Goal: Contribute content

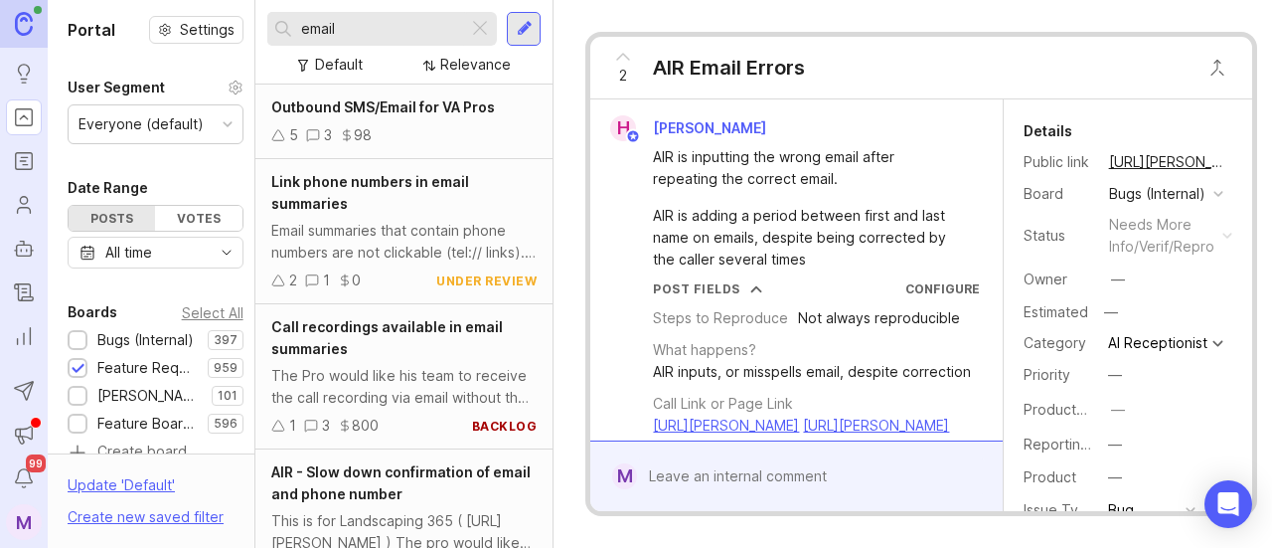
scroll to position [749, 0]
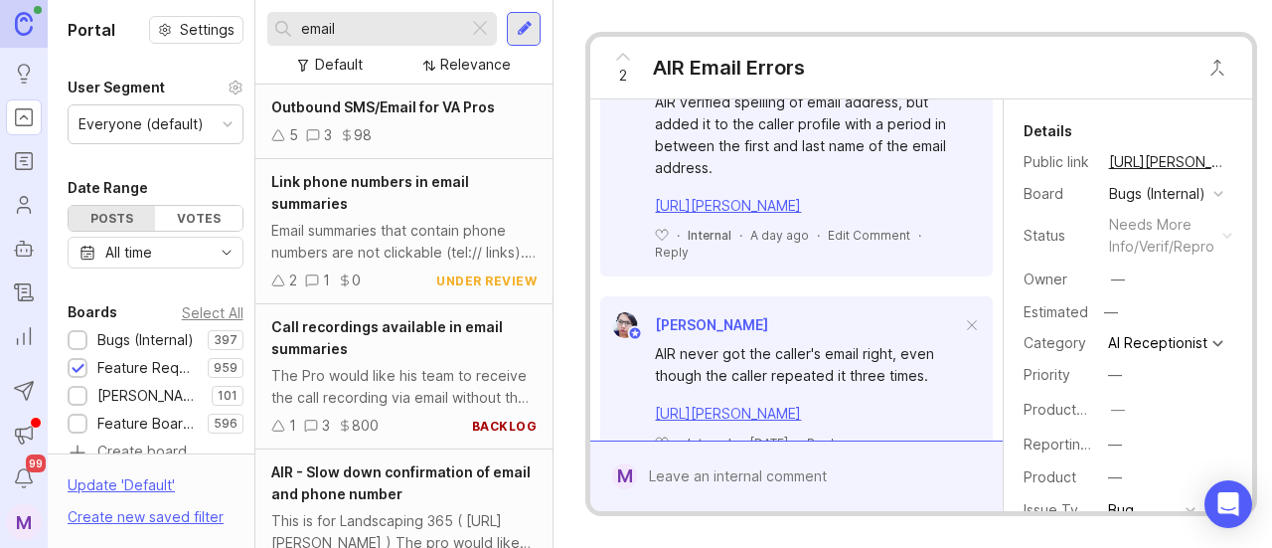
click at [489, 31] on div at bounding box center [480, 29] width 24 height 26
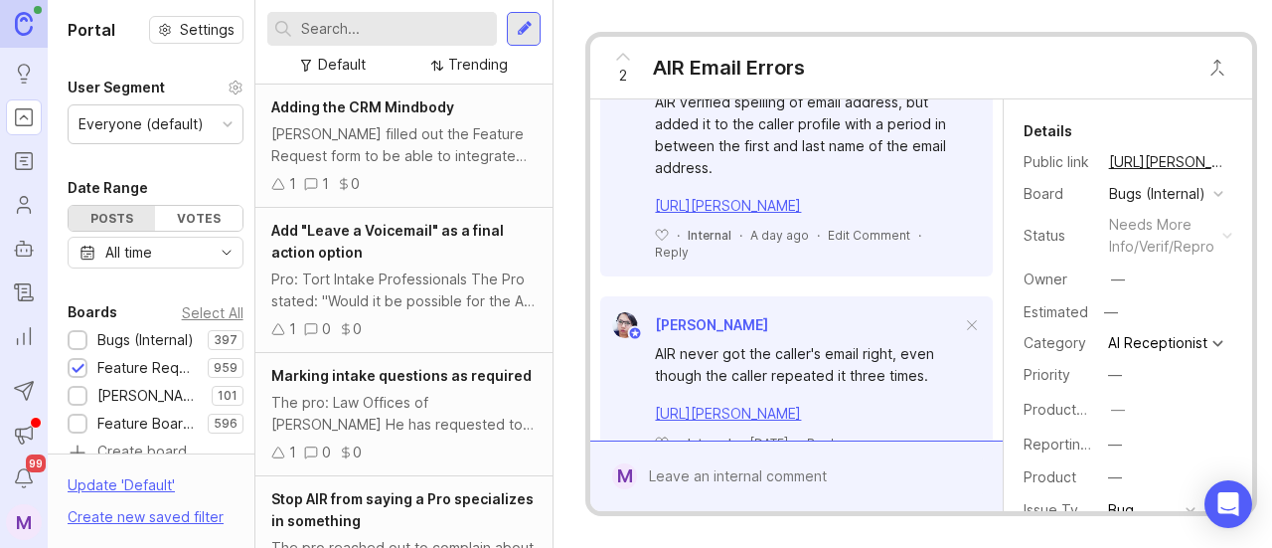
click at [534, 24] on div at bounding box center [524, 29] width 34 height 34
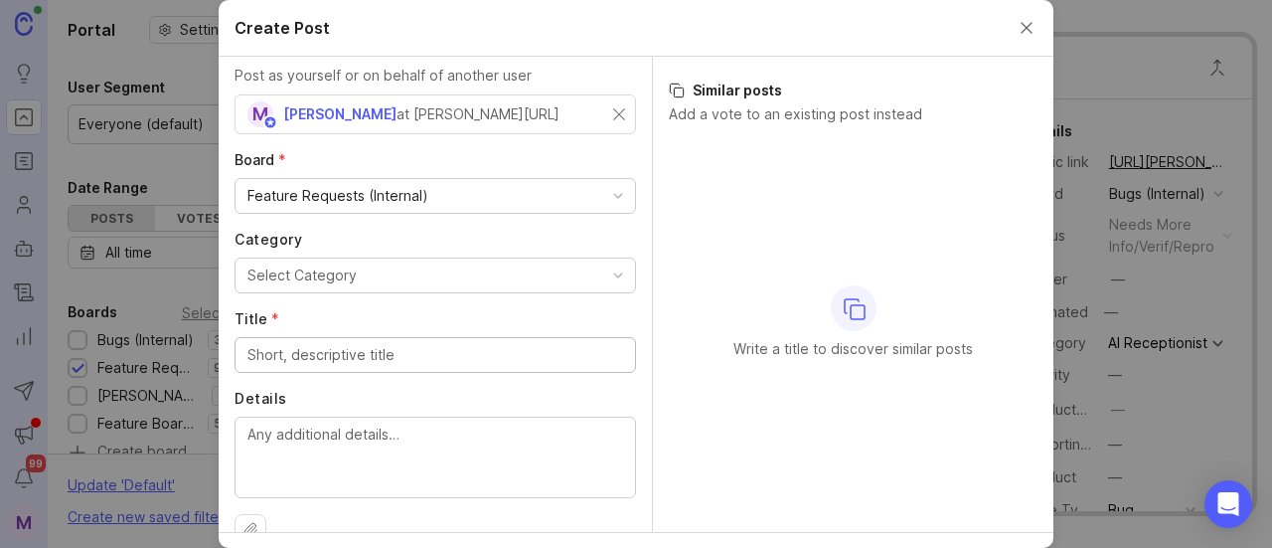
scroll to position [73, 0]
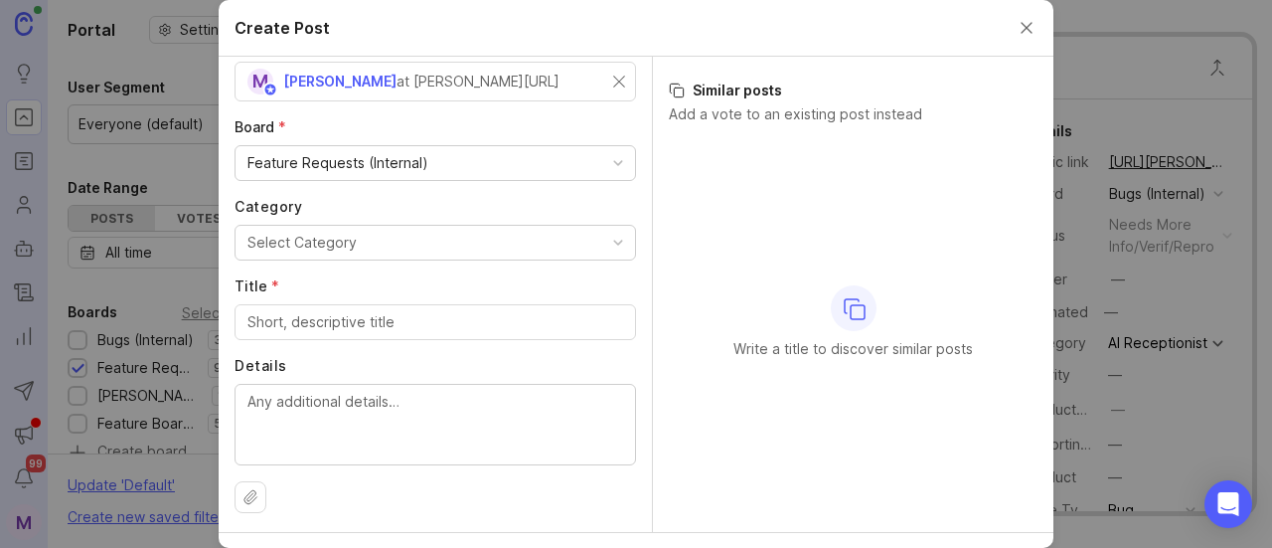
click at [478, 240] on button "Select Category" at bounding box center [436, 243] width 402 height 36
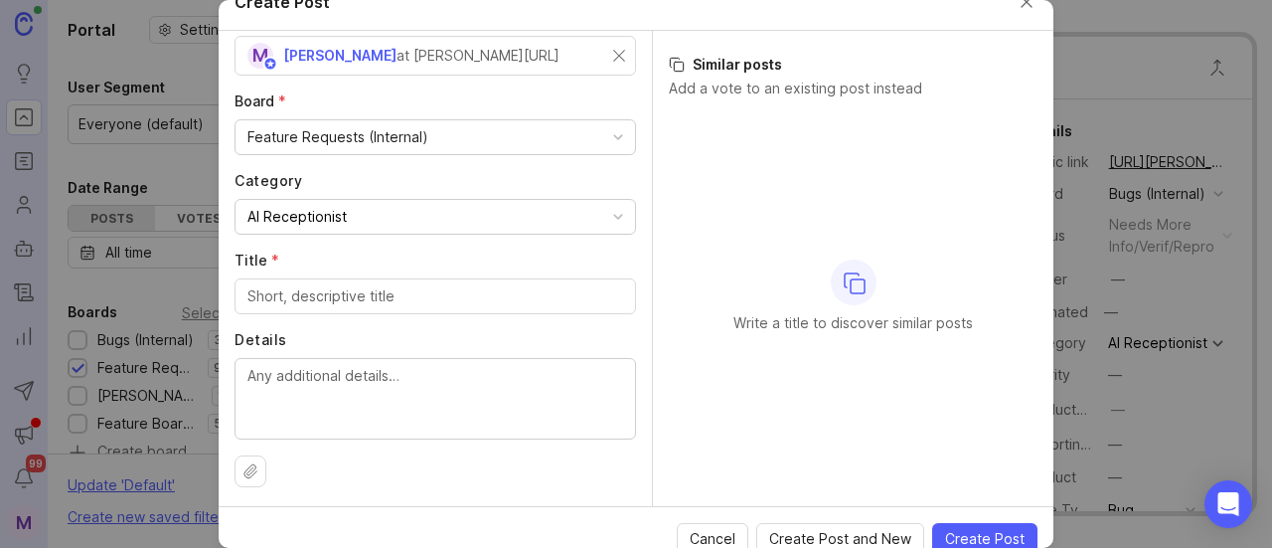
scroll to position [48, 0]
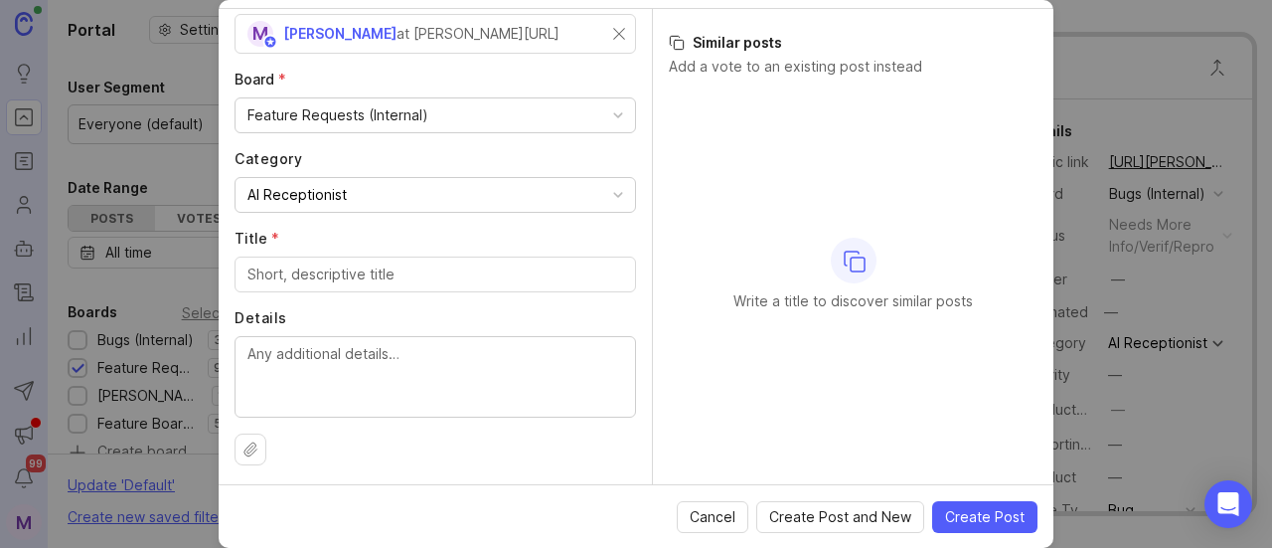
click at [389, 275] on input "Title *" at bounding box center [435, 274] width 376 height 22
paste input "Enable Manual Agent Notes for AIR Call Summaries"
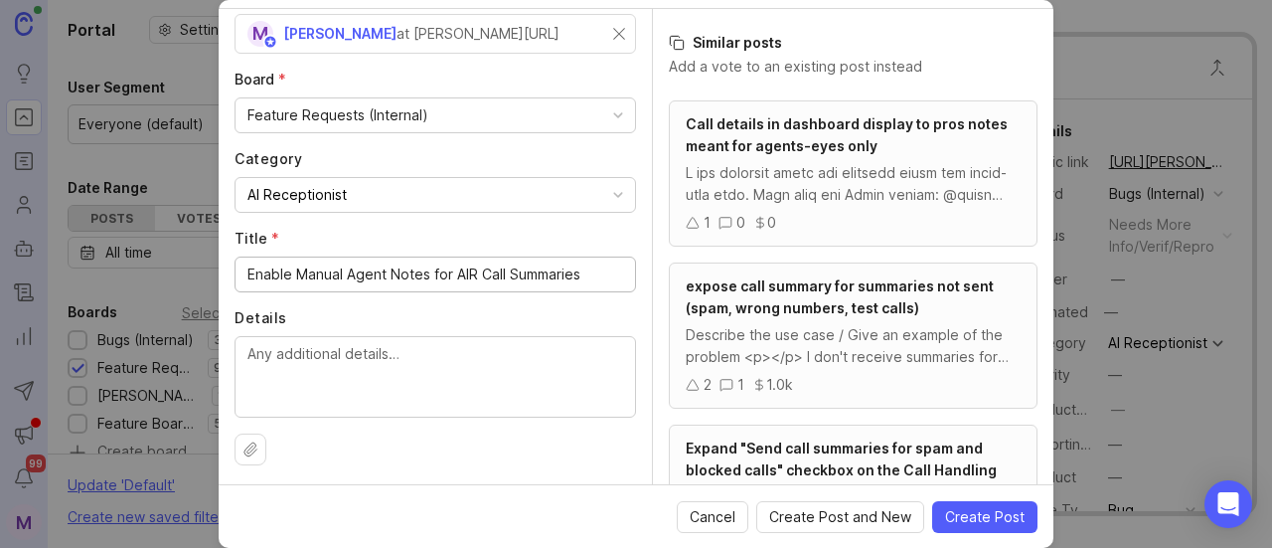
scroll to position [596, 0]
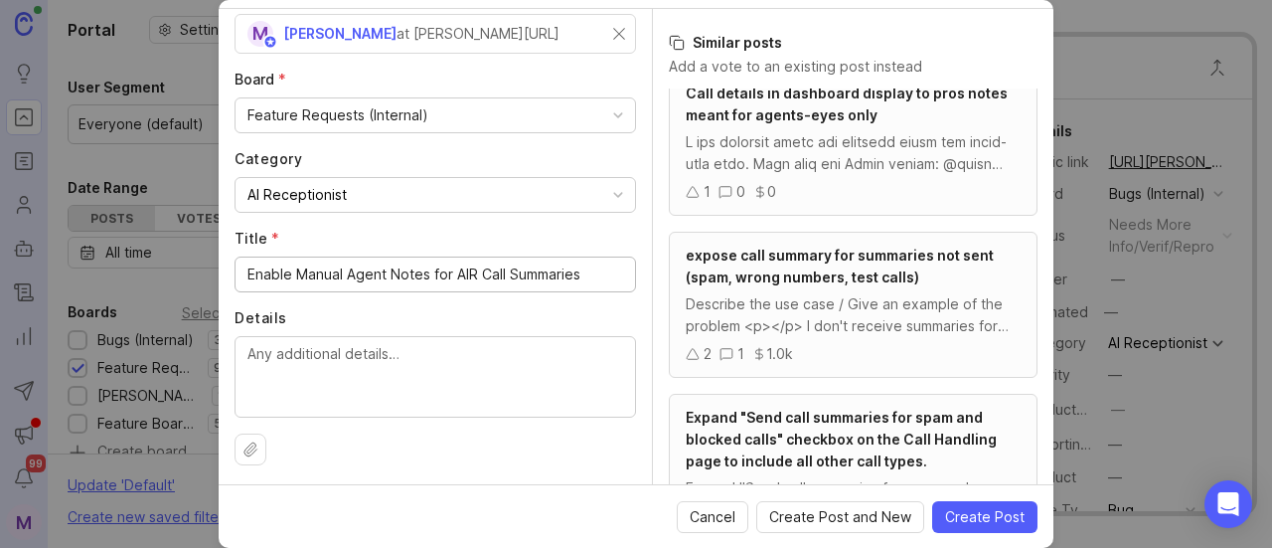
type input "Enable Manual Agent Notes for AIR Call Summaries"
click at [468, 386] on textarea "Details" at bounding box center [435, 376] width 376 height 66
paste textarea "Currently, agents are unable to manually add notes to AIR call summaries, as AI…"
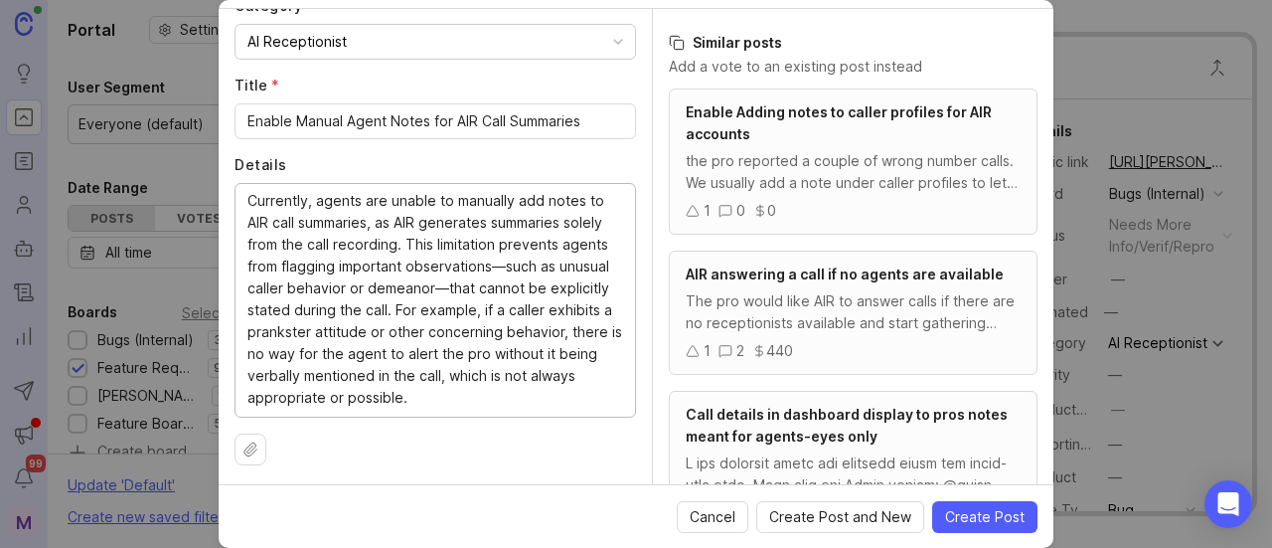
scroll to position [63, 0]
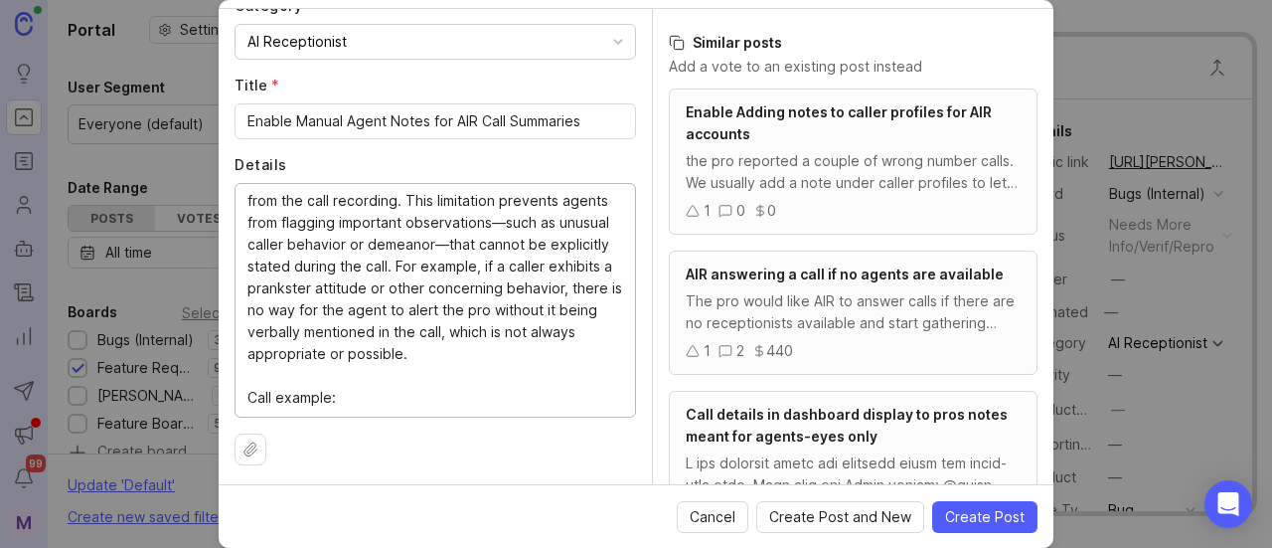
paste textarea "[URL][PERSON_NAME]"
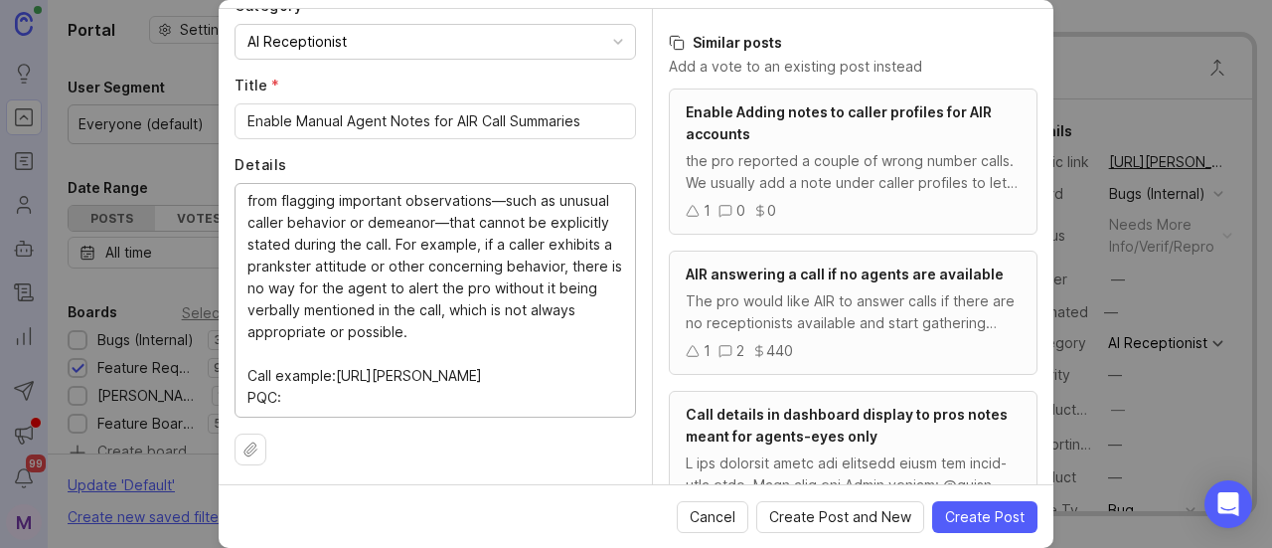
paste textarea "[URL][DOMAIN_NAME]"
drag, startPoint x: 269, startPoint y: 391, endPoint x: 300, endPoint y: 391, distance: 30.8
click at [269, 391] on textarea "Currently, agents are unable to manually add notes to AIR call summaries, as AI…" at bounding box center [435, 299] width 376 height 219
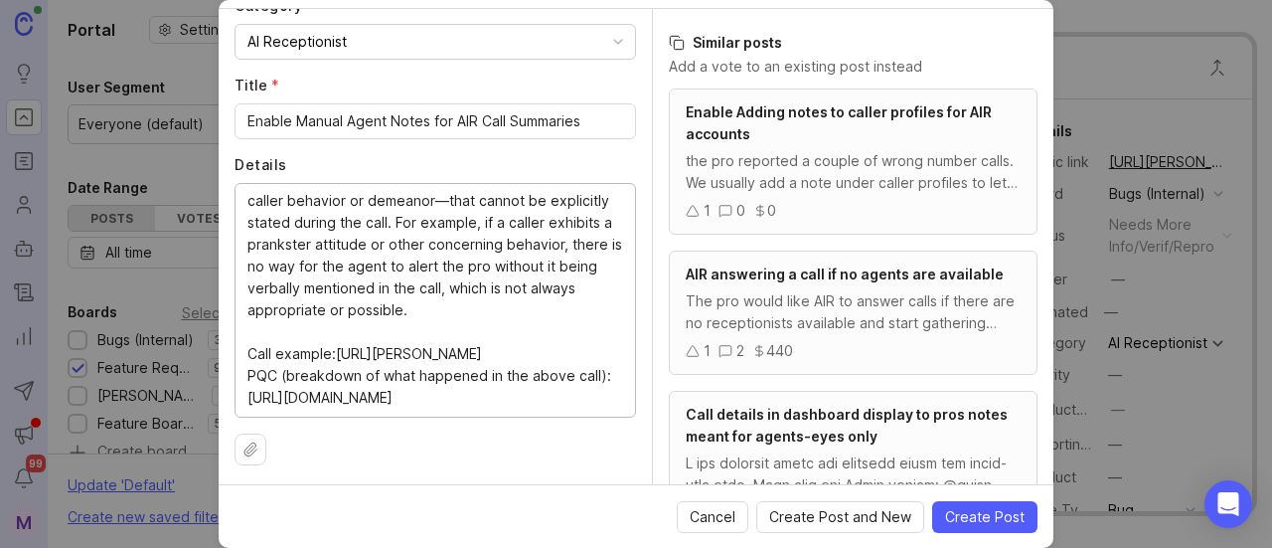
scroll to position [153, 0]
type textarea "Currently, agents are unable to manually add notes to AIR call summaries, as AI…"
click at [466, 475] on div "Author * Post as yourself or on behalf of another user M [PERSON_NAME] at [PERS…" at bounding box center [435, 246] width 433 height 475
click at [964, 520] on span "Create Post" at bounding box center [985, 517] width 80 height 20
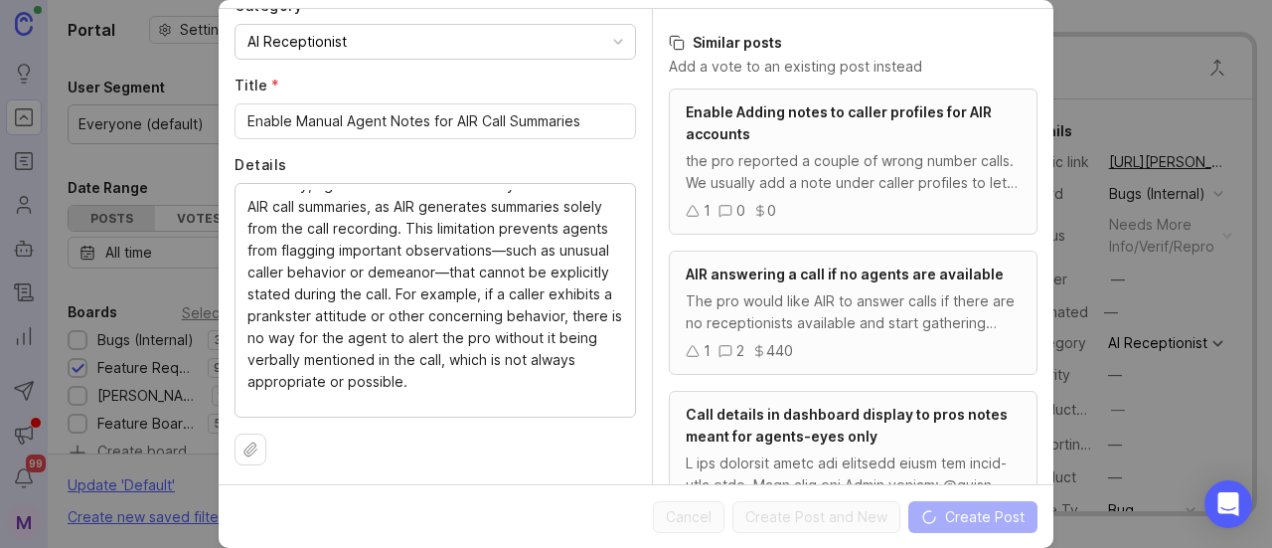
scroll to position [0, 0]
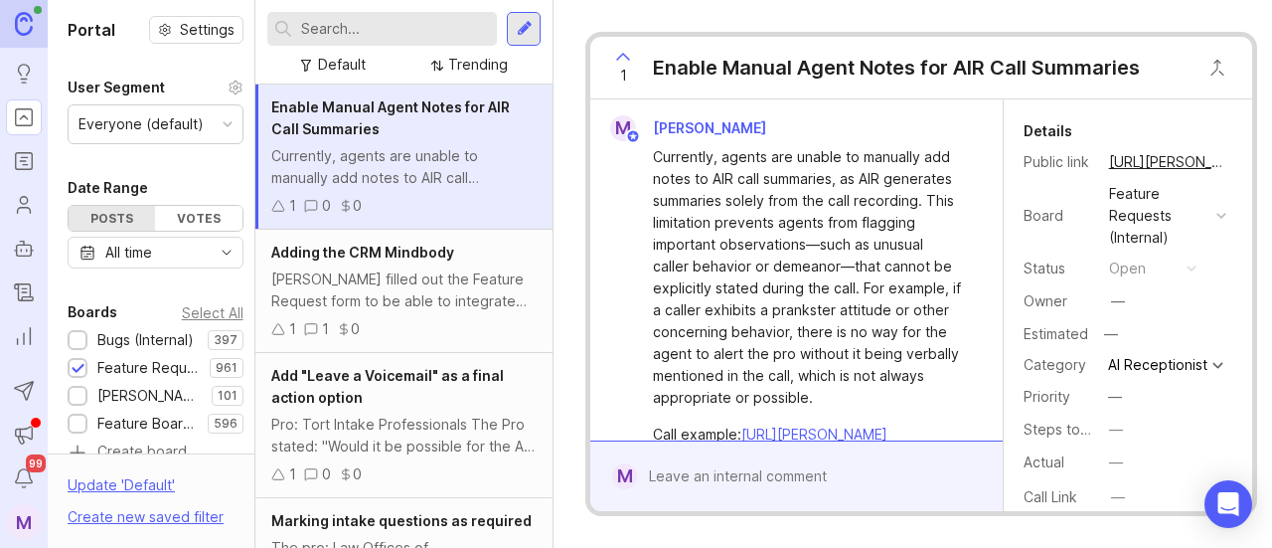
scroll to position [99, 0]
